Goal: Task Accomplishment & Management: Complete application form

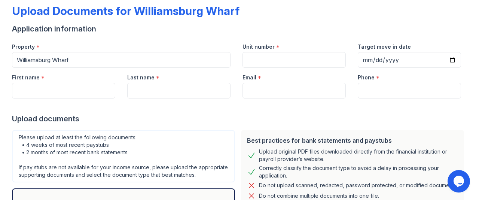
scroll to position [5, 0]
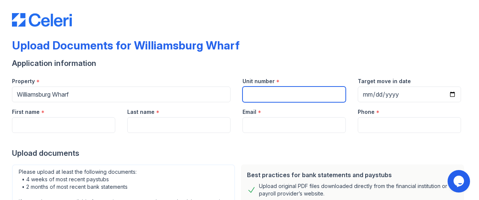
click at [277, 95] on input "Unit number" at bounding box center [294, 94] width 103 height 16
type input "PH-02"
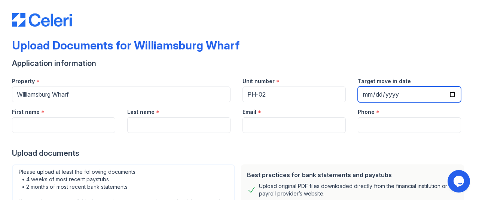
click at [370, 94] on input "Target move in date" at bounding box center [409, 94] width 103 height 16
click at [449, 92] on input "Target move in date" at bounding box center [409, 94] width 103 height 16
type input "[DATE]"
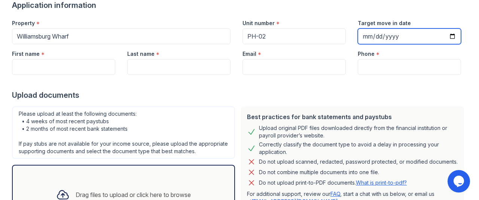
scroll to position [25, 0]
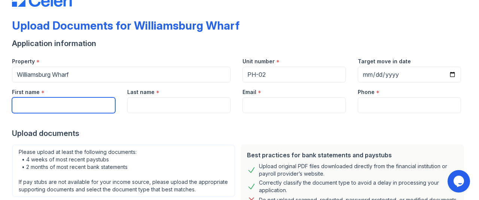
click at [71, 108] on input "First name" at bounding box center [63, 105] width 103 height 16
type input "[PERSON_NAME]"
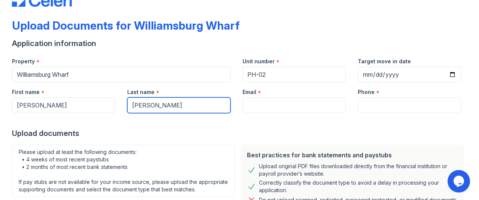
type input "[EMAIL_ADDRESS][DOMAIN_NAME]"
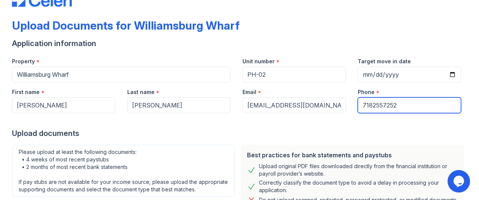
drag, startPoint x: 397, startPoint y: 106, endPoint x: 329, endPoint y: 103, distance: 68.6
click at [330, 104] on div "First name * [PERSON_NAME] Last name * [PERSON_NAME] Email * [EMAIL_ADDRESS][DO…" at bounding box center [236, 97] width 461 height 31
type input "9177031075"
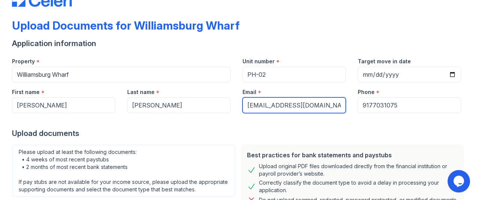
drag, startPoint x: 329, startPoint y: 106, endPoint x: 240, endPoint y: 105, distance: 88.4
click at [246, 106] on input "[EMAIL_ADDRESS][DOMAIN_NAME]" at bounding box center [294, 105] width 103 height 16
type input "[EMAIL_ADDRESS][DOMAIN_NAME]"
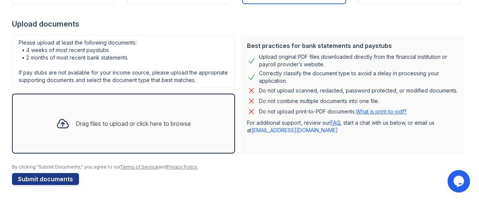
scroll to position [142, 0]
click at [187, 122] on div "Drag files to upload or click here to browse" at bounding box center [133, 123] width 115 height 9
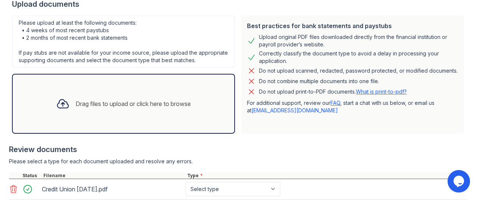
scroll to position [212, 0]
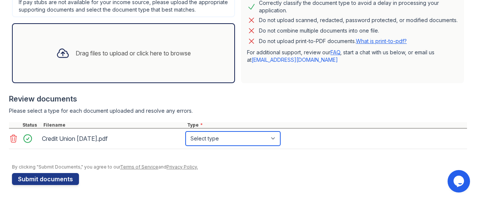
click at [277, 140] on select "Select type Paystub Bank Statement Offer Letter Tax Documents Benefit Award Let…" at bounding box center [233, 138] width 95 height 14
select select "bank_statement"
click at [186, 131] on select "Select type Paystub Bank Statement Offer Letter Tax Documents Benefit Award Let…" at bounding box center [233, 138] width 95 height 14
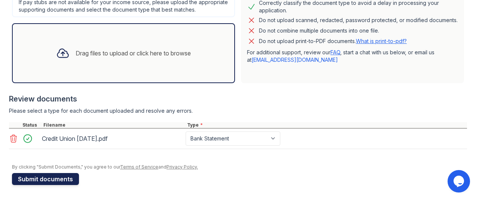
click at [61, 181] on button "Submit documents" at bounding box center [45, 179] width 67 height 12
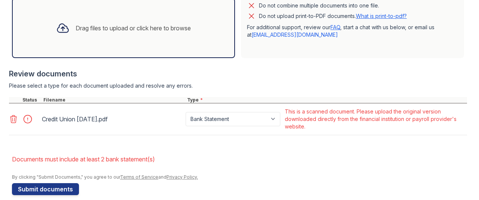
scroll to position [268, 0]
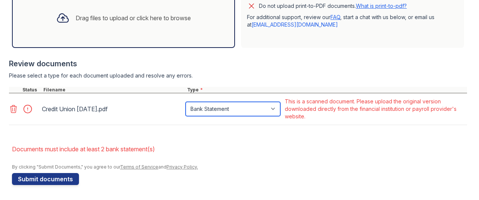
click at [274, 108] on select "Paystub Bank Statement Offer Letter Tax Documents Benefit Award Letter Investme…" at bounding box center [233, 109] width 95 height 14
click at [186, 102] on select "Paystub Bank Statement Offer Letter Tax Documents Benefit Award Letter Investme…" at bounding box center [233, 109] width 95 height 14
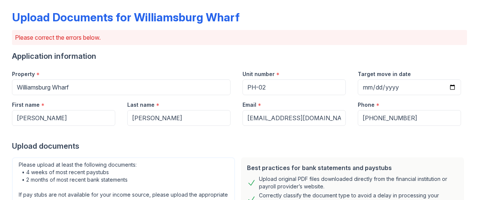
scroll to position [0, 0]
